Goal: Information Seeking & Learning: Find specific fact

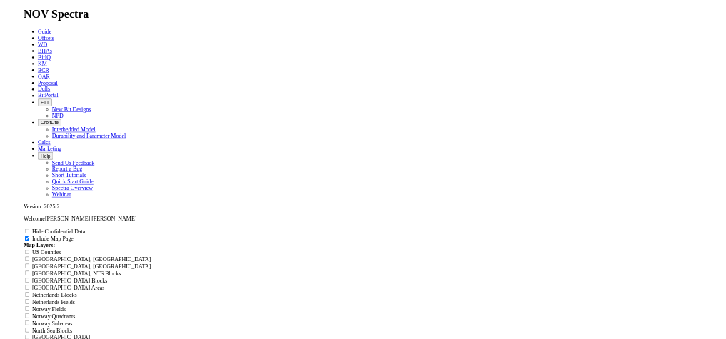
scroll to position [1807, 0]
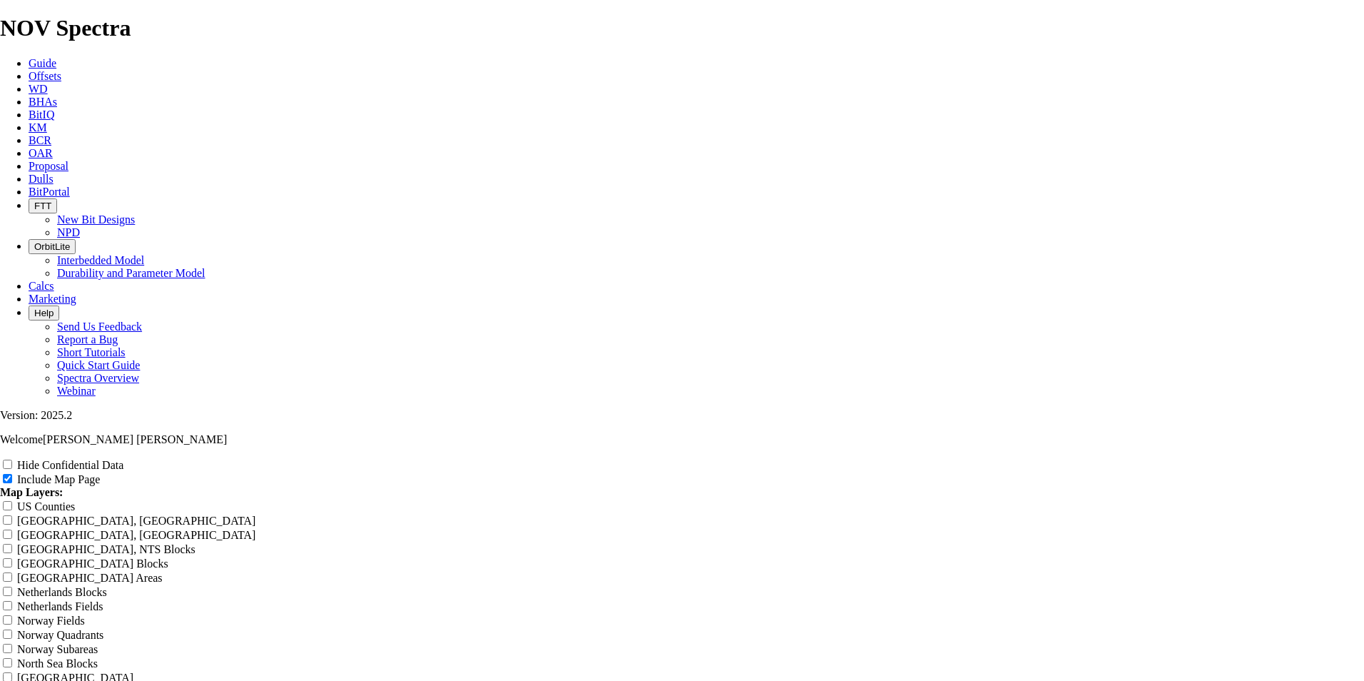
click at [29, 70] on icon at bounding box center [29, 76] width 0 height 12
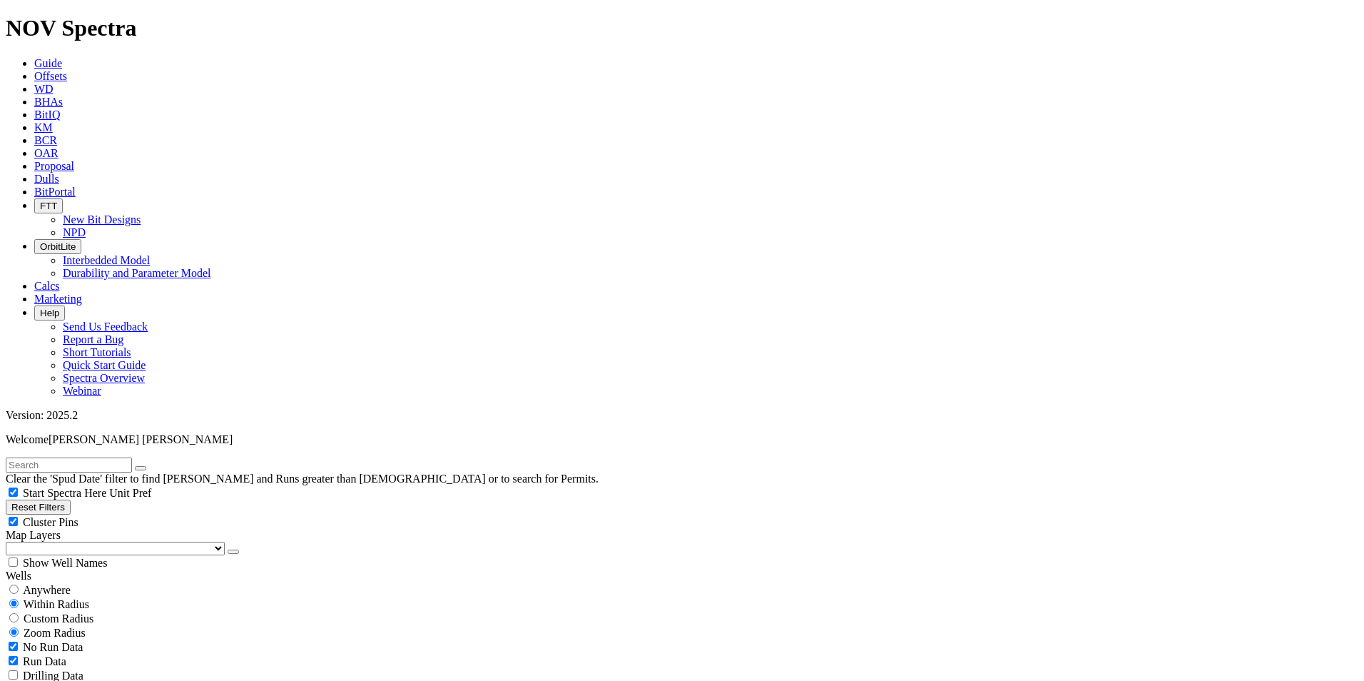
click at [132, 457] on input "text" at bounding box center [69, 464] width 126 height 15
type input "ixachi 27"
click at [149, 466] on button "submit" at bounding box center [154, 468] width 11 height 4
click at [31, 582] on div "Anywhere" at bounding box center [682, 589] width 1353 height 14
radio input "true"
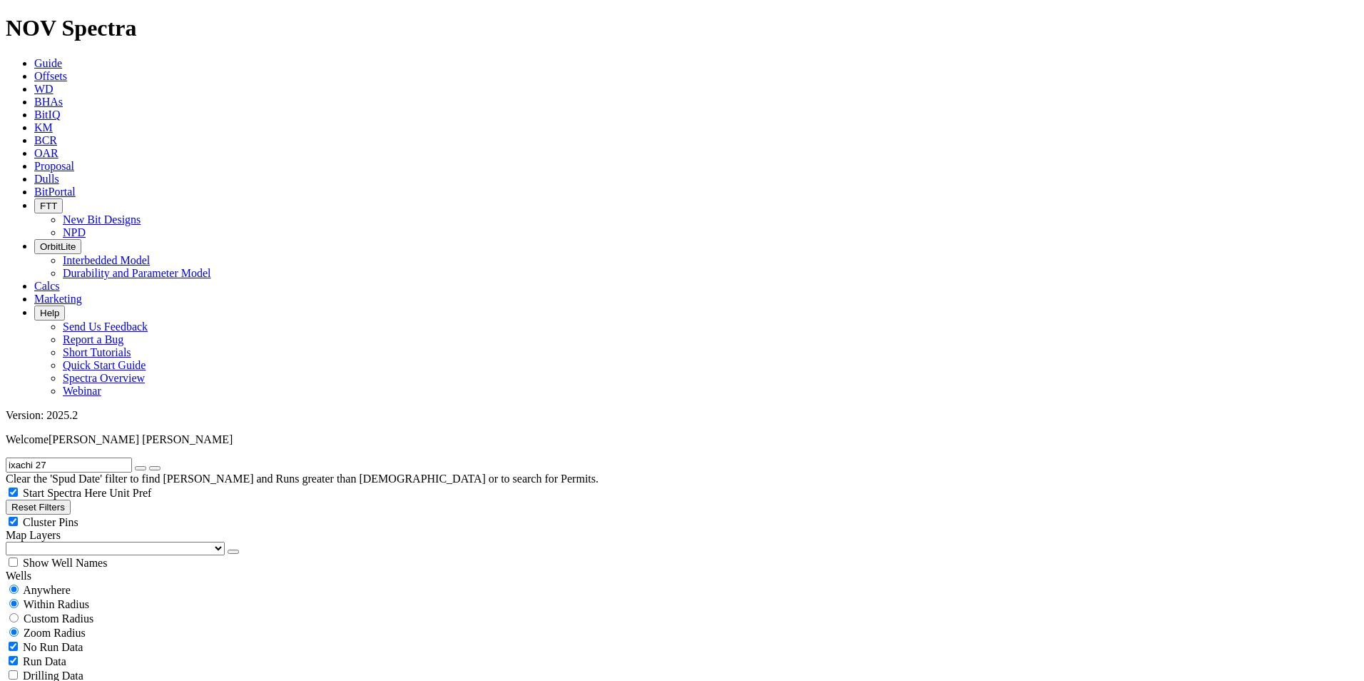
radio input "false"
click at [22, 611] on div "No Run Data" at bounding box center [682, 618] width 1353 height 14
checkbox input "false"
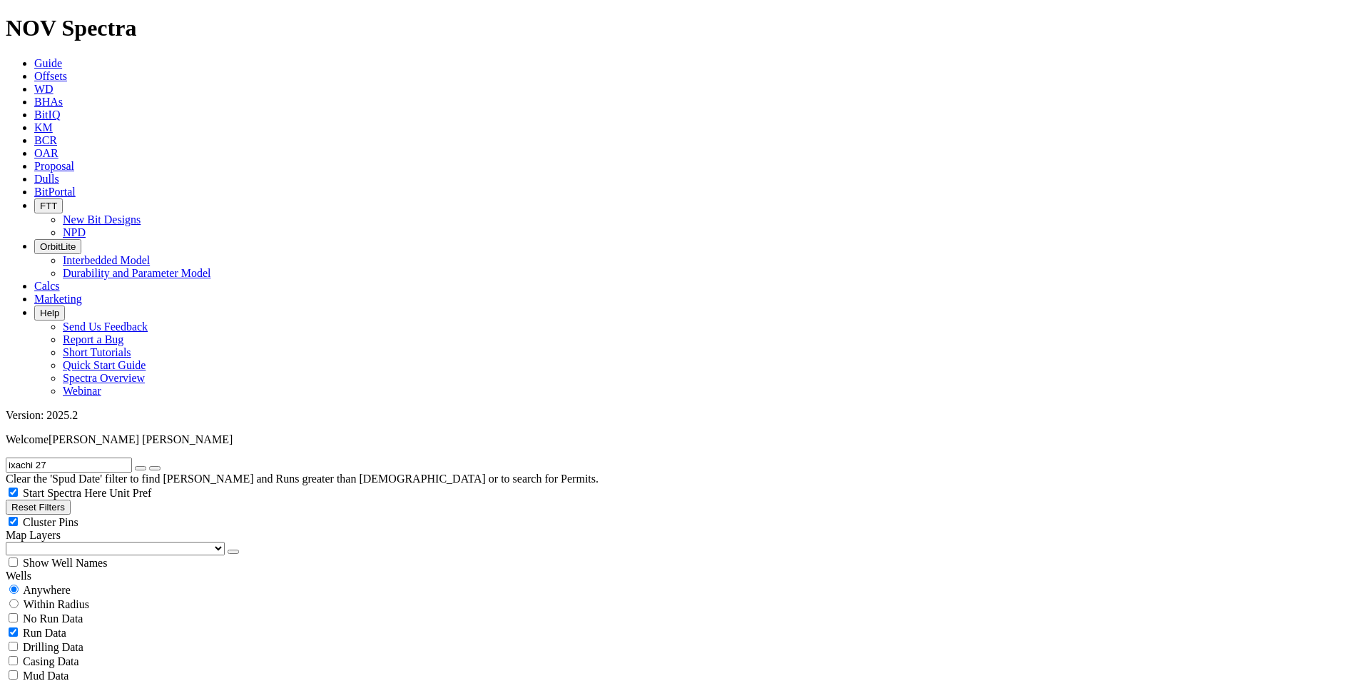
type input "[DATE]"
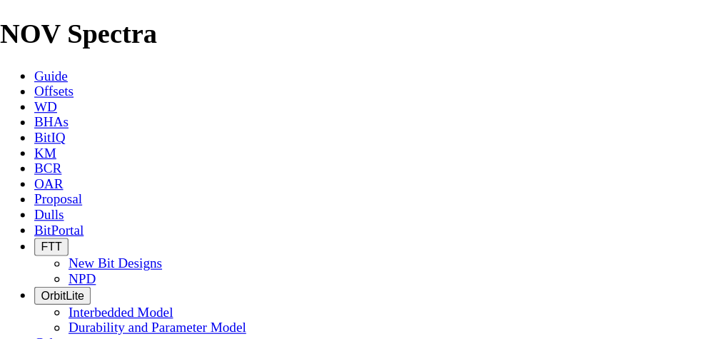
scroll to position [152, 0]
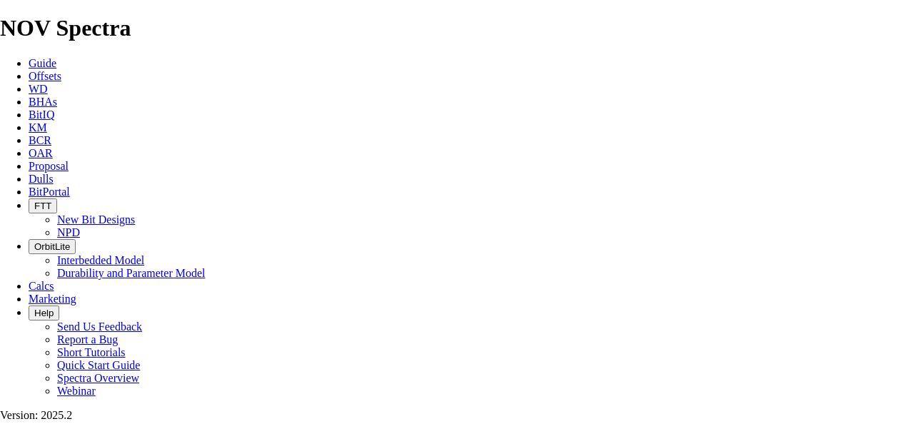
drag, startPoint x: 497, startPoint y: 1, endPoint x: 371, endPoint y: 156, distance: 199.4
